Goal: Information Seeking & Learning: Learn about a topic

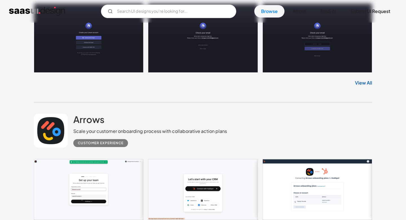
scroll to position [378, 0]
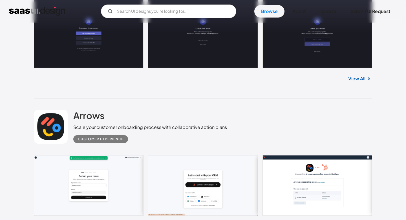
click at [52, 121] on link at bounding box center [51, 126] width 34 height 34
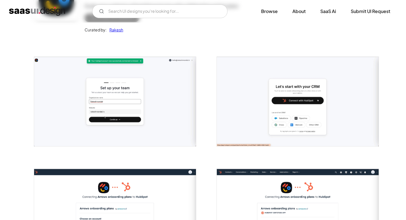
scroll to position [92, 0]
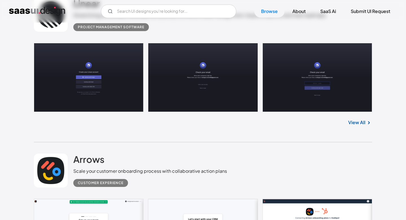
scroll to position [285, 0]
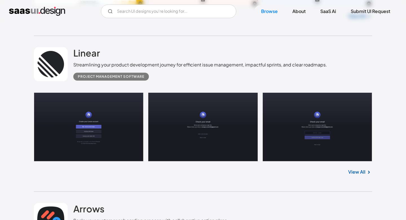
click at [53, 69] on link at bounding box center [51, 64] width 34 height 34
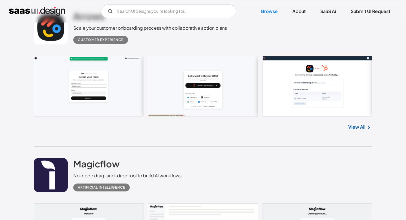
scroll to position [460, 0]
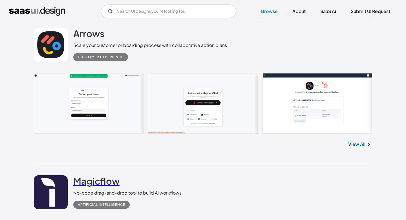
click at [78, 181] on h2 "Magicflow" at bounding box center [96, 180] width 46 height 11
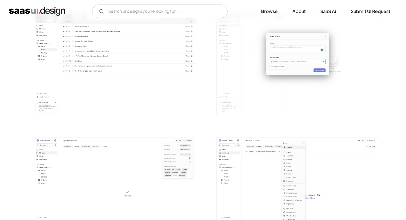
scroll to position [775, 0]
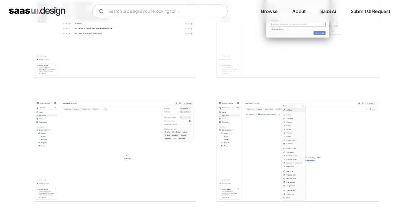
click at [193, 138] on img "open lightbox" at bounding box center [115, 150] width 162 height 101
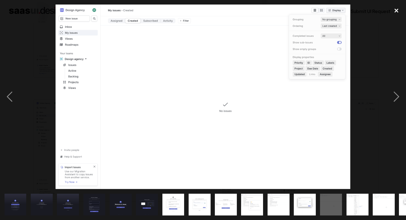
click at [395, 7] on div "close lightbox" at bounding box center [396, 11] width 19 height 12
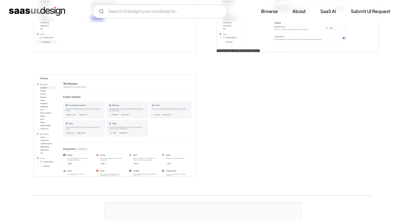
scroll to position [1534, 0]
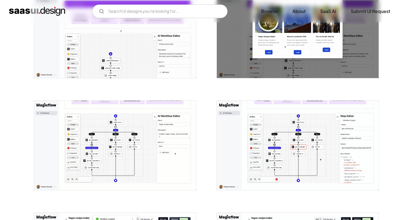
scroll to position [453, 0]
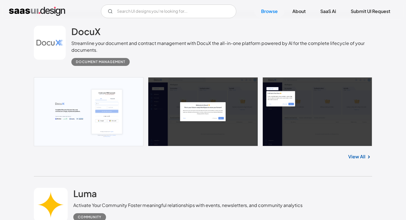
scroll to position [314, 0]
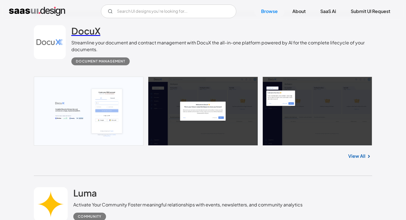
click at [73, 30] on h2 "DocuX" at bounding box center [85, 30] width 29 height 11
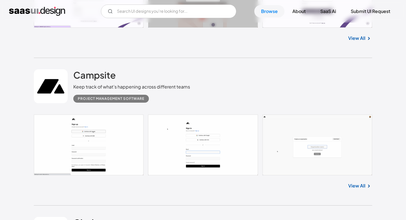
scroll to position [1018, 0]
click at [56, 77] on link at bounding box center [51, 86] width 34 height 34
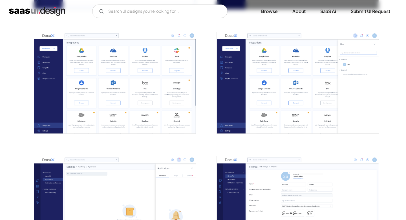
scroll to position [1234, 0]
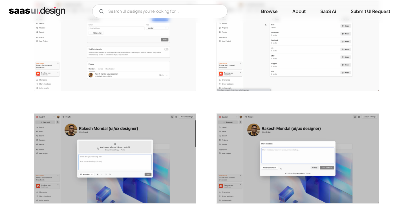
scroll to position [717, 0]
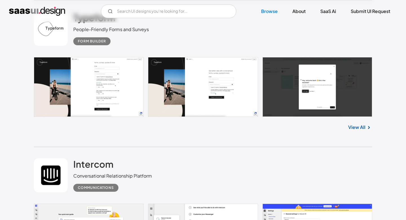
scroll to position [1524, 0]
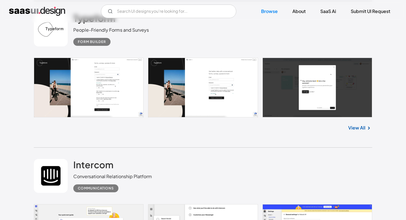
click at [58, 159] on link at bounding box center [51, 176] width 34 height 34
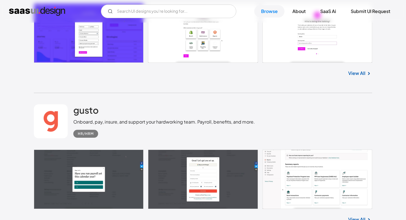
scroll to position [1804, 0]
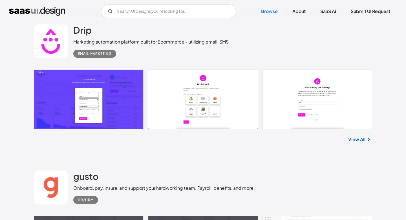
click at [59, 170] on link at bounding box center [51, 187] width 34 height 34
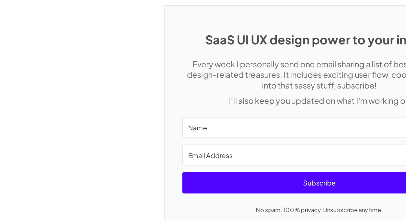
scroll to position [1192, 0]
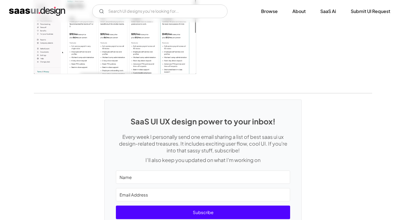
scroll to position [1486, 0]
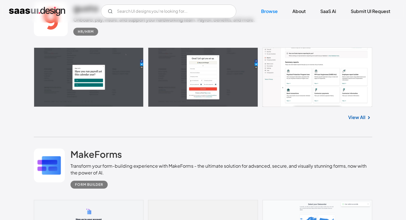
scroll to position [1906, 0]
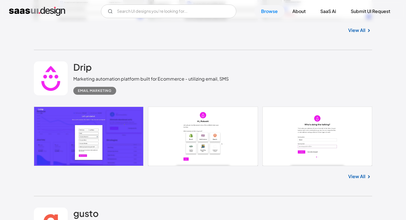
scroll to position [1856, 0]
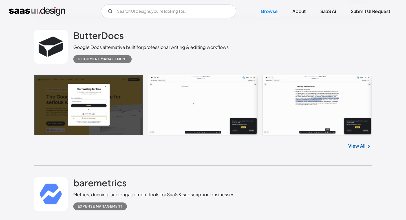
scroll to position [2403, 0]
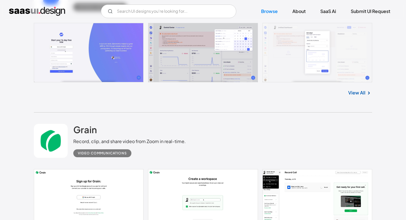
scroll to position [2598, 0]
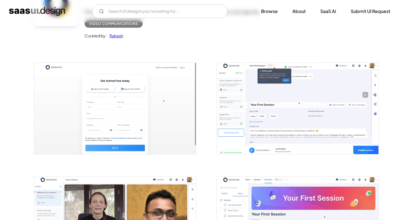
scroll to position [217, 0]
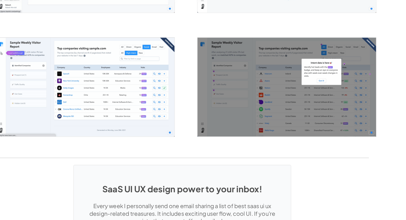
scroll to position [1078, 0]
